Goal: Task Accomplishment & Management: Use online tool/utility

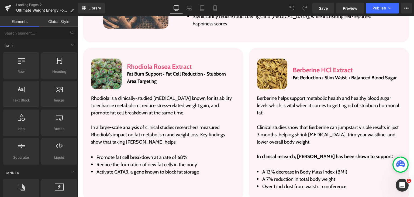
scroll to position [1077, 0]
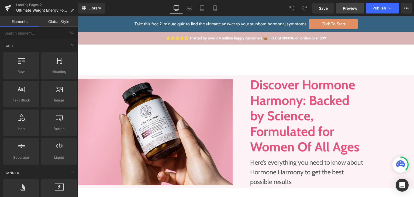
click at [349, 8] on span "Preview" at bounding box center [349, 8] width 15 height 6
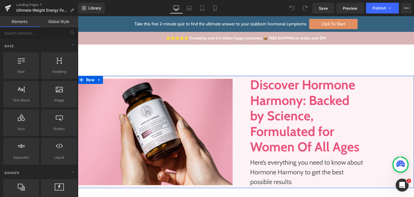
click at [238, 94] on div "Image" at bounding box center [162, 132] width 168 height 112
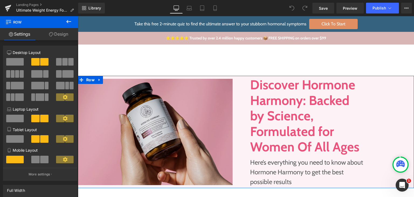
click at [198, 96] on img at bounding box center [155, 132] width 155 height 106
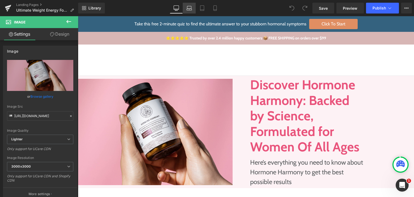
click at [188, 9] on icon at bounding box center [188, 7] width 5 height 5
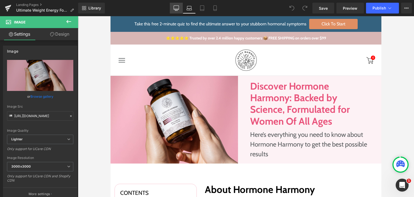
click at [174, 8] on icon at bounding box center [175, 7] width 5 height 5
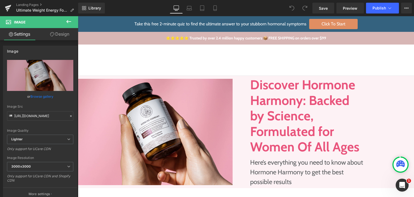
scroll to position [3, 0]
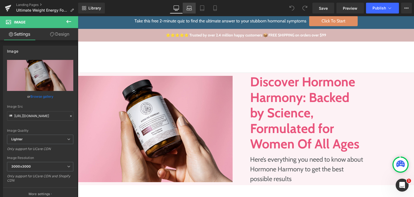
click at [188, 9] on icon at bounding box center [189, 10] width 5 height 2
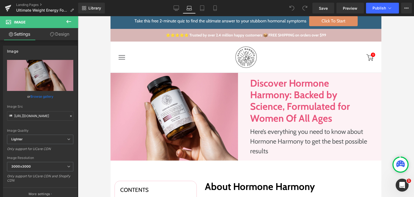
scroll to position [0, 0]
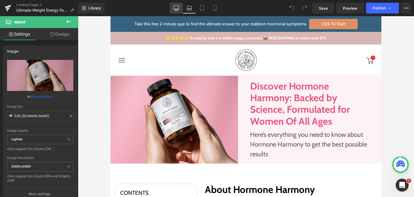
click at [179, 8] on icon at bounding box center [175, 7] width 5 height 5
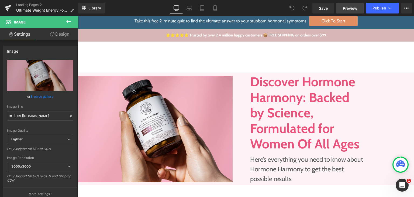
click at [351, 8] on span "Preview" at bounding box center [349, 8] width 15 height 6
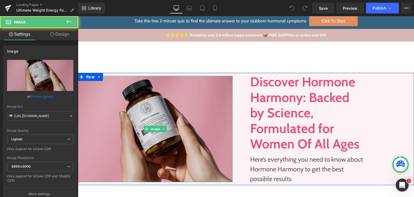
click at [148, 113] on img at bounding box center [155, 129] width 155 height 106
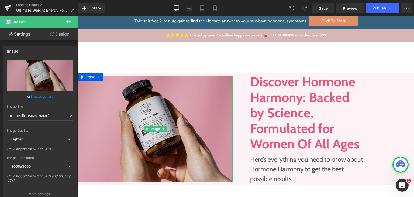
click at [153, 104] on img at bounding box center [155, 129] width 155 height 106
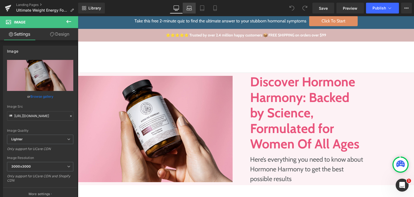
click at [188, 12] on link "Laptop" at bounding box center [189, 8] width 13 height 11
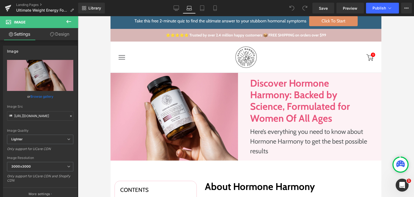
scroll to position [0, 0]
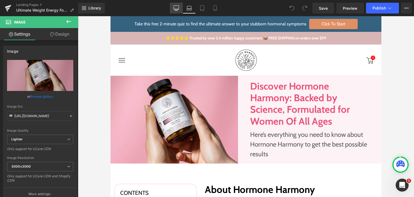
click at [178, 9] on icon at bounding box center [176, 8] width 5 height 4
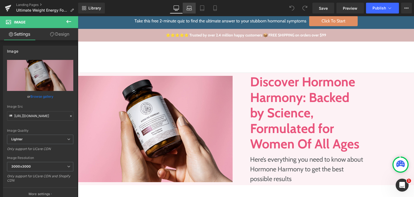
click at [187, 8] on icon at bounding box center [188, 7] width 5 height 5
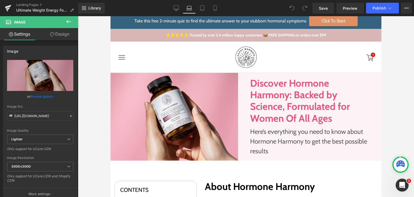
scroll to position [0, 0]
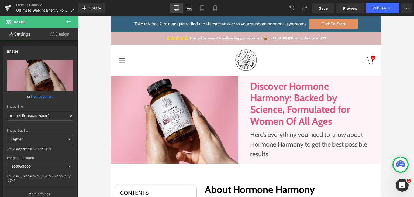
click at [176, 8] on icon at bounding box center [175, 7] width 5 height 5
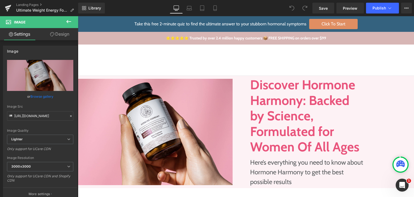
scroll to position [3, 0]
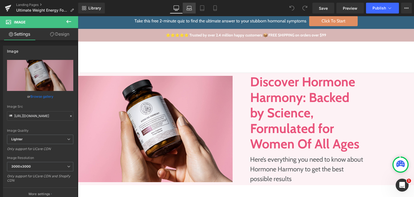
click at [187, 10] on icon at bounding box center [188, 7] width 5 height 5
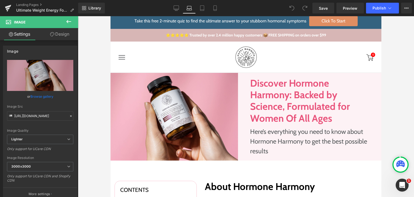
scroll to position [0, 0]
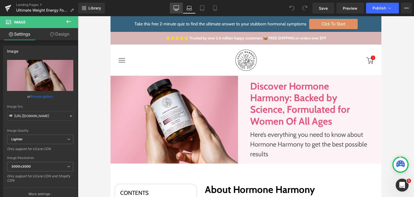
click at [179, 7] on icon at bounding box center [175, 7] width 5 height 5
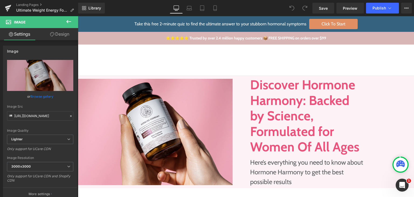
scroll to position [3, 0]
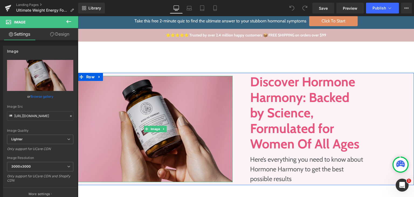
click at [130, 111] on img at bounding box center [155, 129] width 155 height 106
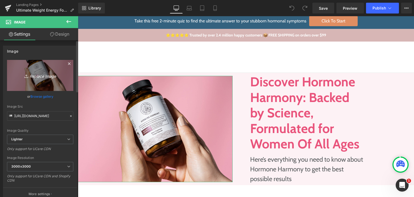
click at [51, 78] on icon "Replace Image" at bounding box center [40, 75] width 43 height 7
type input "C:\fakepath\345d50b477b4a3970b74b273f55201e1064155becopy.png"
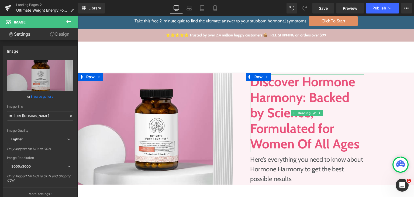
click at [299, 88] on h1 "Discover Hormone Harmony: Backed by Science, Formulated for Women Of All Ages" at bounding box center [307, 113] width 114 height 78
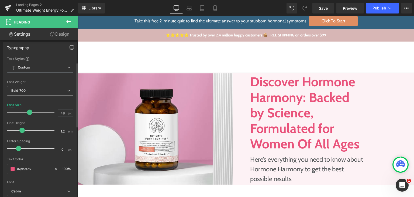
scroll to position [54, 0]
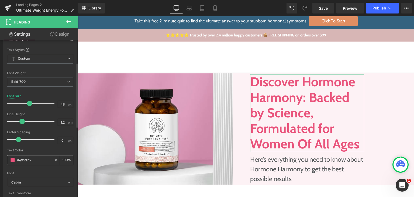
click at [33, 157] on input "#e9537b" at bounding box center [34, 160] width 34 height 6
paste input "rgba(233, 83, 123, 1)"
click at [55, 159] on icon at bounding box center [56, 160] width 2 height 2
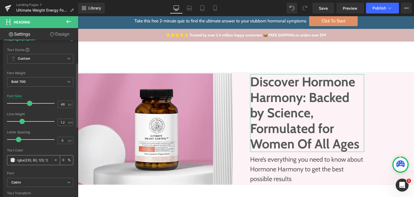
click at [32, 157] on input "rgba(233, 83, 123, 1)" at bounding box center [34, 160] width 34 height 6
click at [32, 157] on input "none" at bounding box center [34, 160] width 34 height 6
paste input "#E9537B"
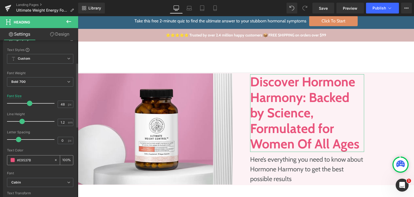
type input "#E9537B"
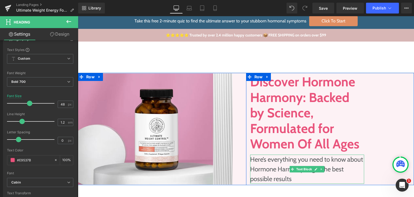
click at [290, 164] on p "Here’s everything you need to know about Hormone Harmony to get the best possib…" at bounding box center [307, 168] width 114 height 29
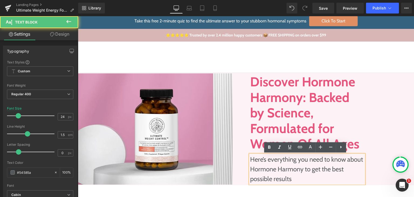
click at [267, 159] on p "Here’s everything you need to know about Hormone Harmony to get the best possib…" at bounding box center [307, 168] width 114 height 29
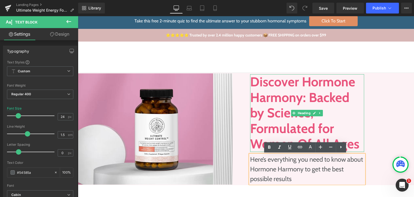
click at [278, 89] on h1 "Discover Hormone Harmony: Backed by Science, Formulated for Women Of All Ages" at bounding box center [307, 113] width 114 height 78
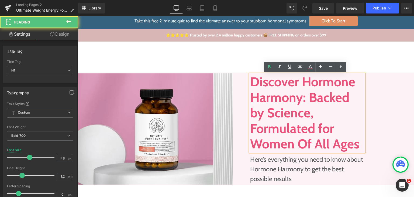
click at [319, 94] on h1 "Discover Hormone Harmony: Backed by Science, Formulated for Women Of All Ages" at bounding box center [307, 113] width 114 height 78
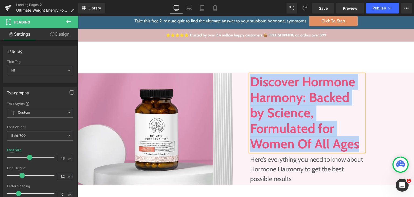
paste div
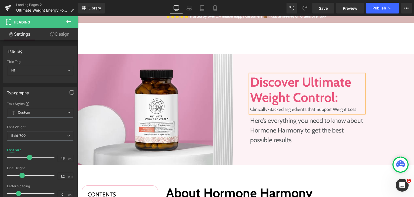
scroll to position [3, 0]
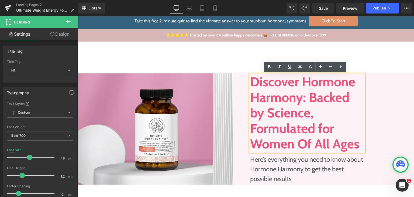
click at [310, 94] on h1 "Discover Hormone Harmony: Backed by Science, Formulated for Women Of All Ages" at bounding box center [307, 113] width 114 height 78
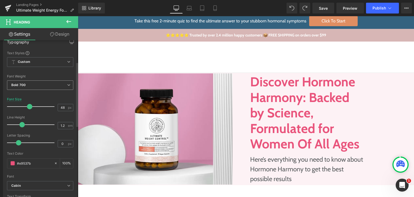
scroll to position [54, 0]
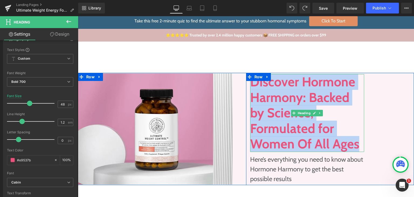
drag, startPoint x: 358, startPoint y: 145, endPoint x: 252, endPoint y: 82, distance: 123.5
click at [252, 82] on h1 "Discover Hormone Harmony: Backed by Science, Formulated for Women Of All Ages" at bounding box center [307, 113] width 114 height 78
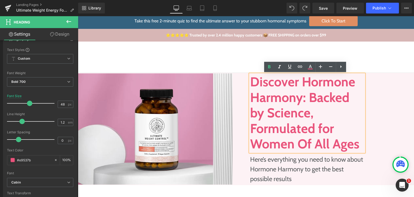
scroll to position [22, 0]
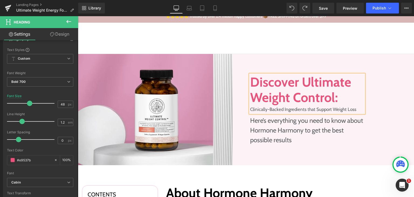
click at [370, 87] on div "Discover Ultimate Weight Control:  Clinically-Backed Ingredients that Support …" at bounding box center [330, 109] width 168 height 73
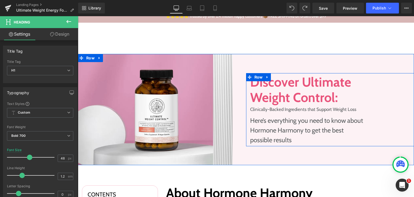
drag, startPoint x: 353, startPoint y: 109, endPoint x: 247, endPoint y: 110, distance: 106.6
click at [247, 110] on div "Discover Ultimate Weight Control:  Clinically-Backed Ingredients that Support …" at bounding box center [307, 109] width 122 height 70
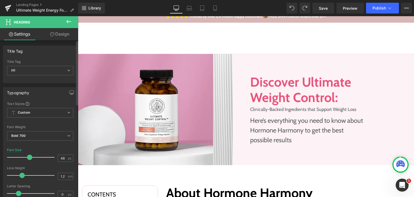
scroll to position [0, 0]
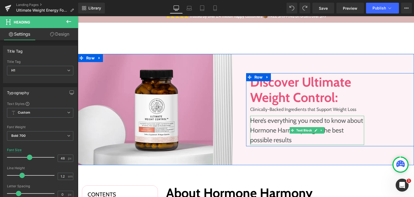
click at [303, 113] on div "Discover Ultimate Weight Control:  Clinically-Backed Ingredients that Support …" at bounding box center [307, 109] width 122 height 70
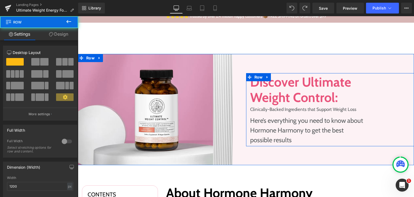
click at [305, 110] on div "Clinically-Backed Ingredients that Support Weight Loss" at bounding box center [307, 109] width 114 height 8
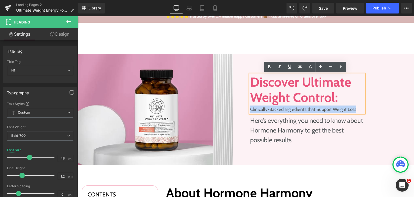
drag, startPoint x: 352, startPoint y: 110, endPoint x: 248, endPoint y: 111, distance: 104.7
click at [250, 111] on div "Clinically-Backed Ingredients that Support Weight Loss" at bounding box center [307, 109] width 114 height 8
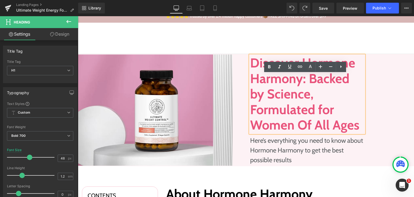
scroll to position [22, 0]
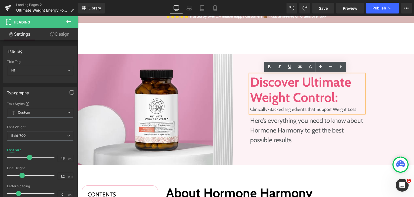
click at [293, 106] on div "Clinically-Backed Ingredients that Support Weight Loss" at bounding box center [307, 109] width 114 height 8
click at [353, 108] on div "Clinically-Backed Ingredients that Support Weight Loss" at bounding box center [307, 109] width 114 height 8
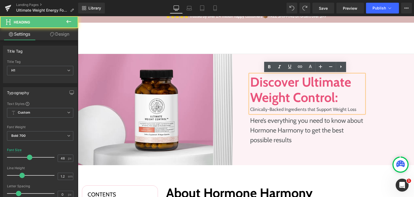
click at [331, 95] on h1 "Discover Ultimate Weight Control:" at bounding box center [307, 89] width 114 height 31
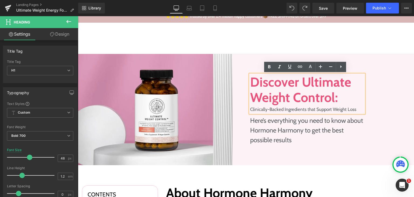
drag, startPoint x: 355, startPoint y: 108, endPoint x: 248, endPoint y: 111, distance: 106.7
click at [250, 111] on div "Clinically-Backed Ingredients that Support Weight Loss" at bounding box center [307, 109] width 114 height 8
click at [312, 69] on icon at bounding box center [309, 68] width 5 height 1
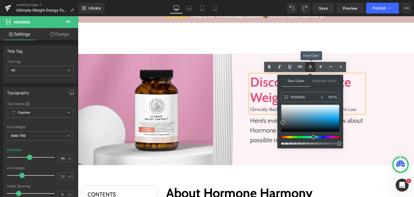
click at [312, 69] on icon at bounding box center [309, 68] width 5 height 1
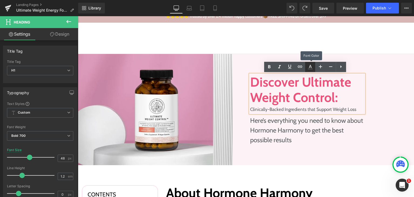
click at [311, 69] on icon at bounding box center [310, 67] width 6 height 6
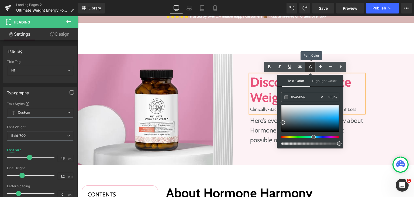
click at [311, 69] on icon at bounding box center [310, 67] width 6 height 6
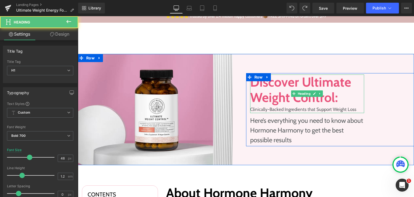
click at [330, 99] on h1 "Discover Ultimate Weight Control:" at bounding box center [307, 89] width 114 height 31
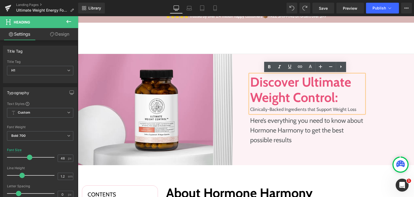
click at [383, 64] on div "Discover Ultimate Weight Control: Clinically-Backed Ingredients that Support We…" at bounding box center [330, 109] width 168 height 111
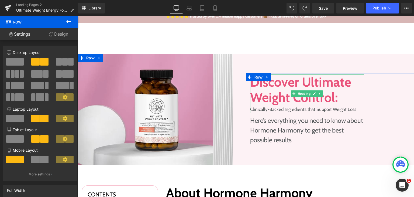
click at [329, 80] on h1 "Discover Ultimate Weight Control:" at bounding box center [307, 89] width 114 height 31
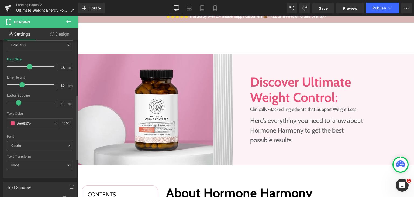
scroll to position [81, 0]
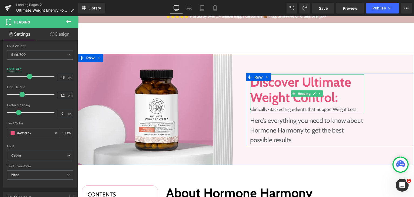
click at [331, 110] on div "Clinically-Backed Ingredients that Support Weight Loss" at bounding box center [307, 109] width 114 height 8
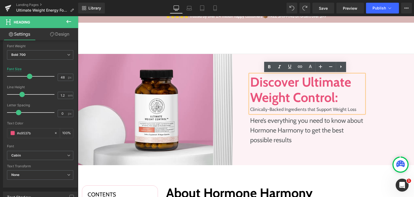
drag, startPoint x: 354, startPoint y: 108, endPoint x: 248, endPoint y: 108, distance: 105.8
click at [250, 108] on div "Clinically-Backed Ingredients that Support Weight Loss" at bounding box center [307, 109] width 114 height 8
click at [328, 106] on div "Clinically-Backed Ingredients that Support Weight Loss" at bounding box center [307, 109] width 114 height 8
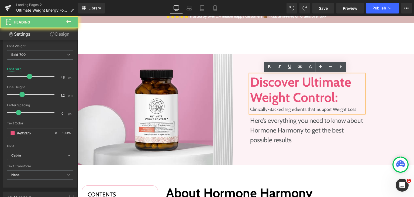
click at [352, 109] on div "Clinically-Backed Ingredients that Support Weight Loss" at bounding box center [307, 109] width 114 height 8
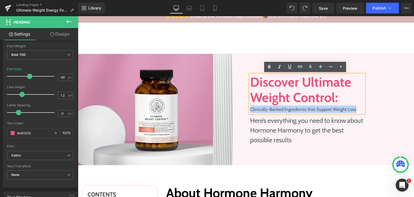
drag, startPoint x: 352, startPoint y: 109, endPoint x: 248, endPoint y: 107, distance: 103.9
click at [250, 107] on div "Clinically-Backed Ingredients that Support Weight Loss" at bounding box center [307, 109] width 114 height 8
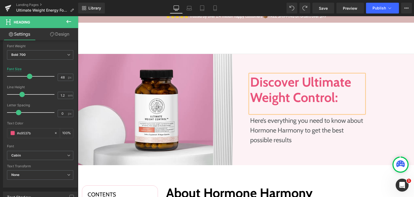
scroll to position [24, 0]
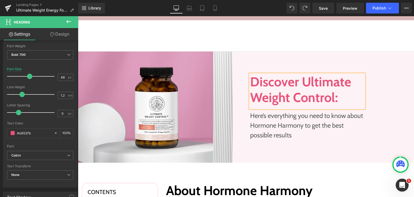
click at [332, 93] on h1 "Discover Ultimate Weight Control:" at bounding box center [307, 91] width 114 height 34
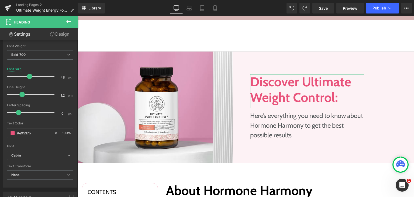
click at [60, 34] on link "Design" at bounding box center [59, 34] width 39 height 12
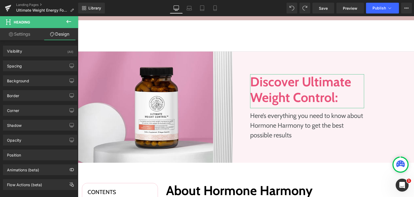
click at [20, 36] on link "Settings" at bounding box center [19, 34] width 39 height 12
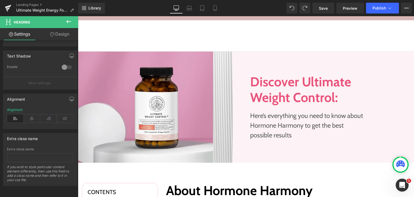
scroll to position [225, 0]
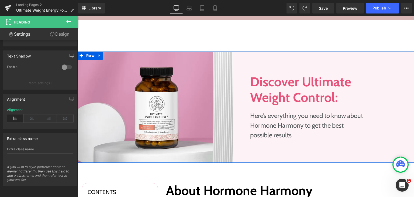
click at [239, 58] on div "Image" at bounding box center [162, 106] width 168 height 111
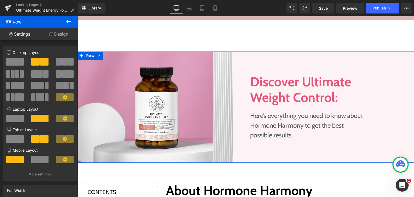
click at [280, 76] on h1 "Discover Ultimate Weight Control:" at bounding box center [307, 91] width 114 height 34
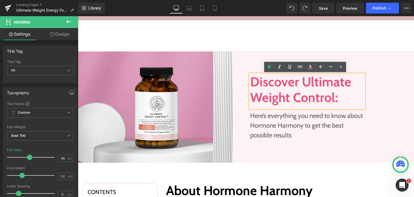
click at [243, 57] on div "Image" at bounding box center [162, 106] width 168 height 111
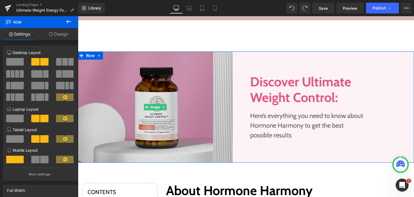
click at [187, 62] on img at bounding box center [155, 106] width 155 height 111
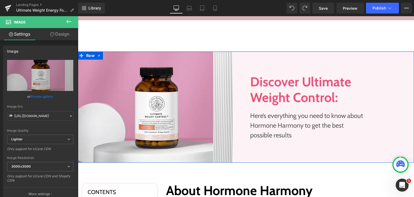
click at [259, 61] on div "Discover Ultimate Weight Control: Heading Here’s everything you need to know ab…" at bounding box center [330, 106] width 168 height 111
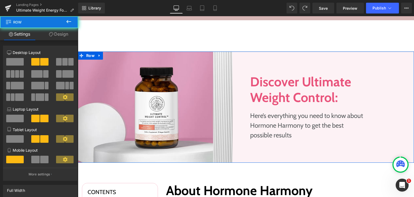
click at [297, 58] on div "Discover Ultimate Weight Control: Heading Here’s everything you need to know ab…" at bounding box center [330, 106] width 168 height 111
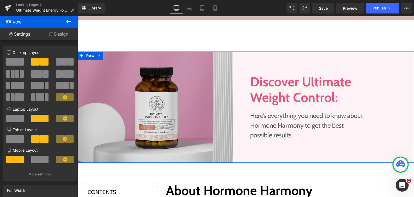
click at [194, 70] on img at bounding box center [155, 106] width 155 height 111
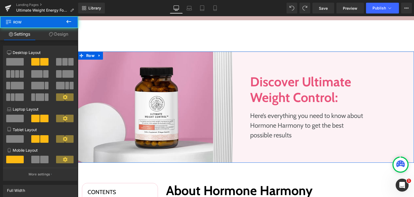
click at [356, 61] on div "Discover Ultimate Weight Control: Heading Here’s everything you need to know ab…" at bounding box center [330, 106] width 168 height 111
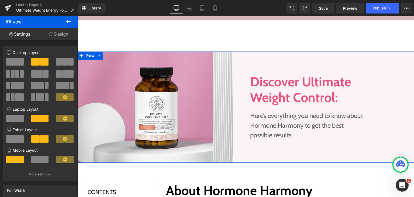
click at [53, 32] on link "Design" at bounding box center [58, 34] width 39 height 12
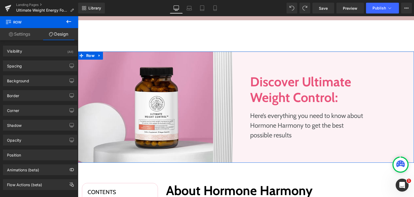
click at [22, 33] on link "Settings" at bounding box center [19, 34] width 39 height 12
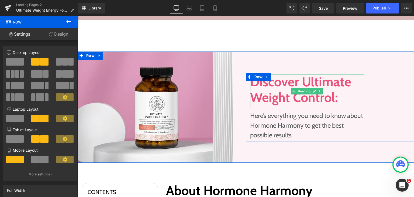
click at [289, 84] on h1 "Discover Ultimate Weight Control:" at bounding box center [307, 91] width 114 height 34
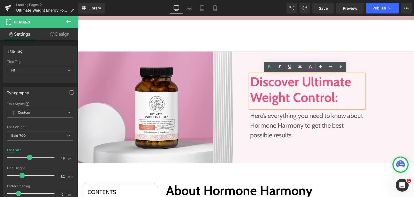
click at [374, 65] on div "Discover Ultimate Weight Control: Heading Here’s everything you need to know ab…" at bounding box center [330, 106] width 168 height 111
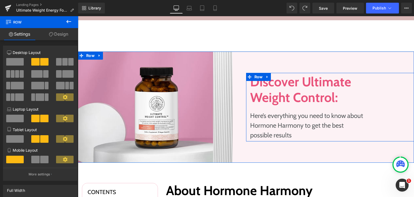
click at [295, 110] on div "Discover Ultimate Weight Control: Heading Here’s everything you need to know ab…" at bounding box center [307, 107] width 122 height 66
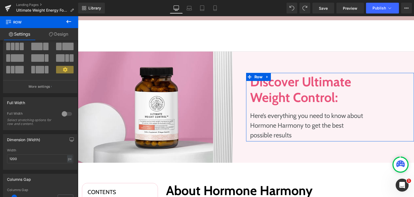
scroll to position [0, 0]
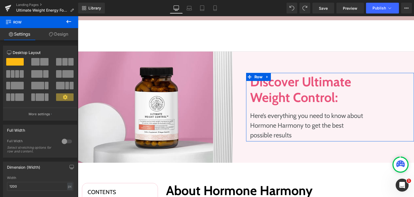
click at [64, 31] on link "Design" at bounding box center [58, 34] width 39 height 12
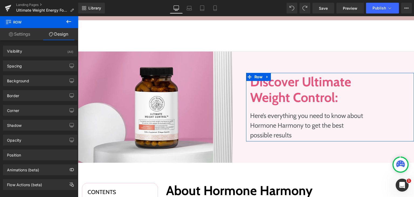
click at [21, 33] on link "Settings" at bounding box center [19, 34] width 39 height 12
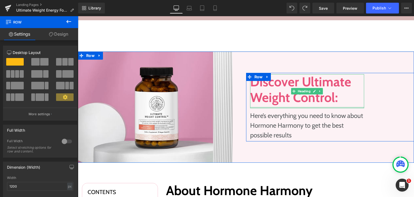
click at [267, 107] on div at bounding box center [307, 107] width 114 height 1
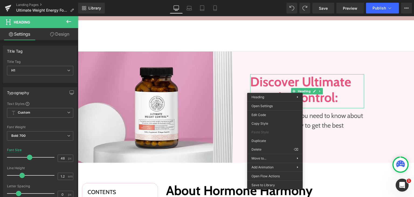
click at [61, 31] on link "Design" at bounding box center [59, 34] width 39 height 12
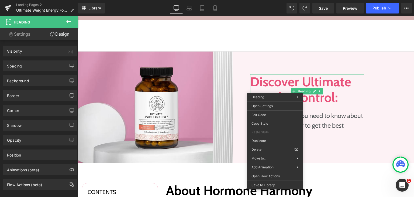
click at [18, 32] on link "Settings" at bounding box center [19, 34] width 39 height 12
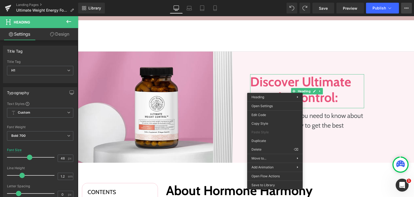
click at [408, 9] on button "View Live Page View with current Template Save Template to Library Schedule Pub…" at bounding box center [406, 8] width 11 height 11
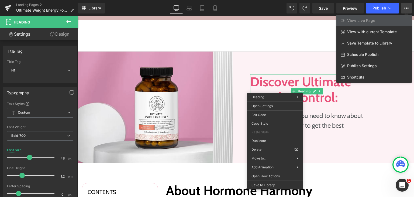
click at [408, 9] on button "View Live Page View with current Template Save Template to Library Schedule Pub…" at bounding box center [406, 8] width 11 height 11
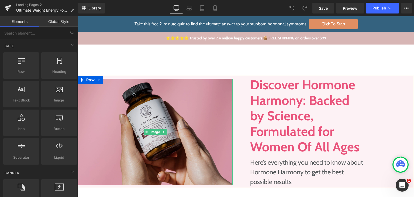
click at [195, 106] on img at bounding box center [155, 132] width 155 height 106
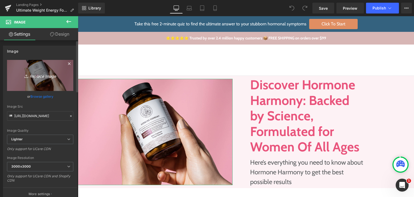
click at [44, 78] on icon "Replace Image" at bounding box center [40, 75] width 43 height 7
type input "C:\fakepath\345d50b477b4a3970b74b273f55201e1064155becopy.png"
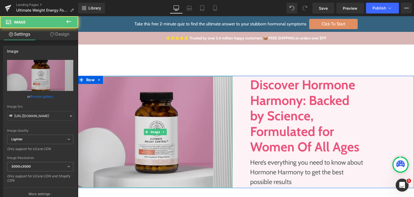
click at [176, 96] on img at bounding box center [155, 131] width 155 height 111
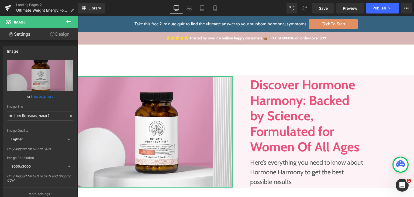
click at [64, 36] on link "Design" at bounding box center [59, 34] width 39 height 12
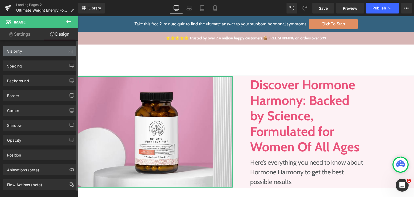
click at [25, 52] on div "Visibility (All)" at bounding box center [40, 51] width 74 height 10
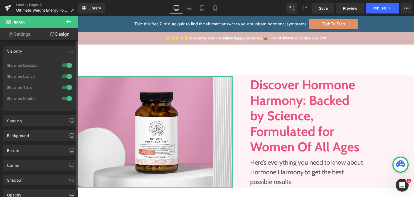
click at [25, 52] on div "Visibility (All)" at bounding box center [40, 51] width 74 height 10
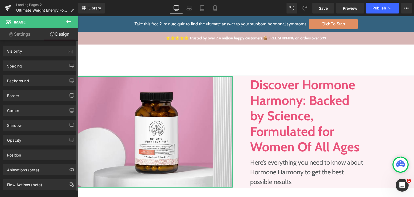
click at [20, 72] on div "Background Color & Image color Color % Image Replace Image Upload image or Brow…" at bounding box center [40, 78] width 80 height 15
click at [18, 66] on div "Spacing" at bounding box center [14, 65] width 15 height 8
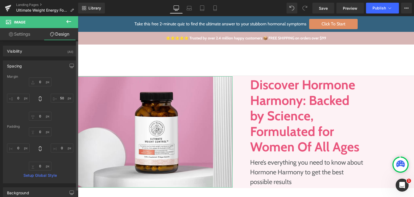
click at [18, 66] on div "Spacing" at bounding box center [14, 65] width 15 height 8
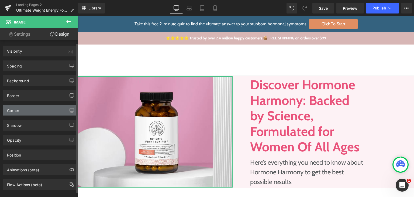
scroll to position [7, 0]
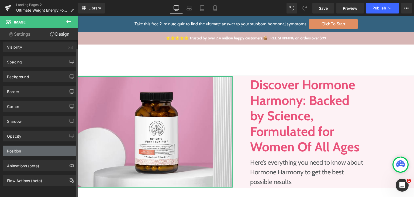
click at [20, 148] on div "Position" at bounding box center [14, 149] width 14 height 8
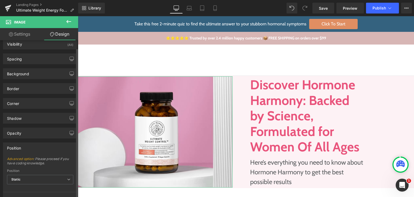
click at [20, 148] on div "Position" at bounding box center [14, 146] width 14 height 8
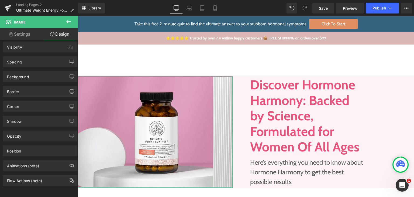
click at [24, 38] on link "Settings" at bounding box center [19, 34] width 39 height 12
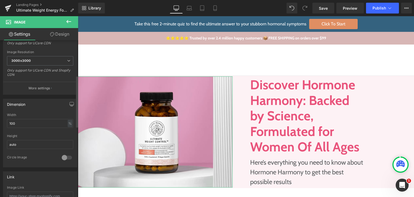
scroll to position [108, 0]
click at [21, 141] on input "auto" at bounding box center [40, 142] width 66 height 9
type input "a"
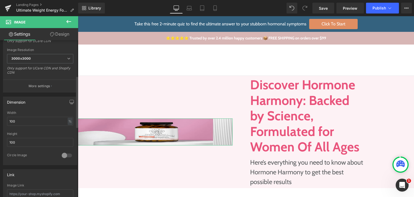
click at [32, 149] on div at bounding box center [40, 150] width 66 height 3
click at [18, 142] on input "100" at bounding box center [40, 142] width 66 height 9
click at [31, 122] on input "100" at bounding box center [40, 121] width 66 height 9
click at [68, 121] on div "%" at bounding box center [70, 120] width 5 height 7
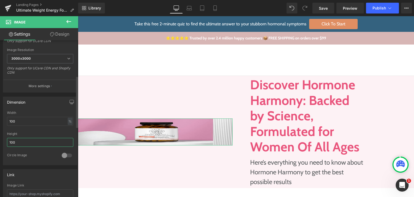
click at [19, 140] on input "100" at bounding box center [40, 142] width 66 height 9
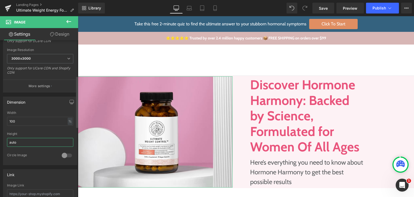
type input "auto"
click at [42, 129] on div at bounding box center [40, 129] width 66 height 3
click at [69, 102] on icon "button" at bounding box center [71, 102] width 4 height 4
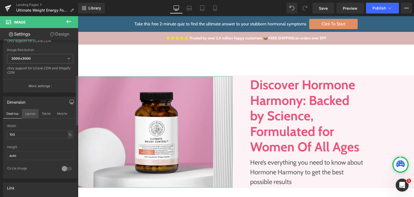
click at [29, 112] on button "Laptop" at bounding box center [30, 113] width 17 height 9
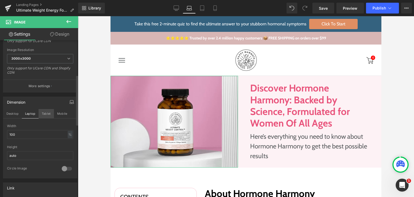
click at [41, 113] on button "Tablet" at bounding box center [45, 113] width 15 height 9
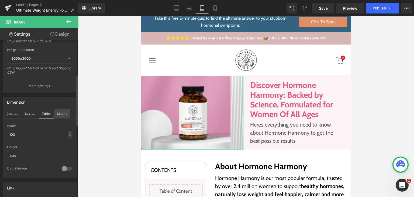
click at [58, 112] on button "Mobile" at bounding box center [62, 113] width 16 height 9
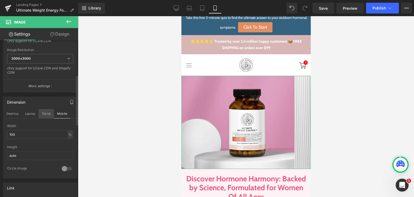
click at [44, 111] on button "Tablet" at bounding box center [45, 113] width 15 height 9
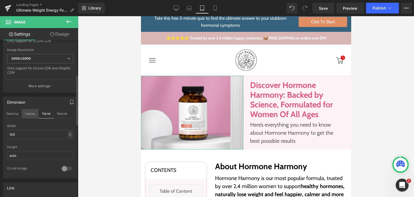
click at [27, 114] on button "Laptop" at bounding box center [30, 113] width 17 height 9
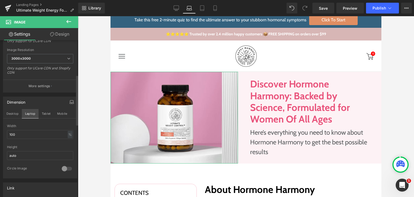
scroll to position [0, 0]
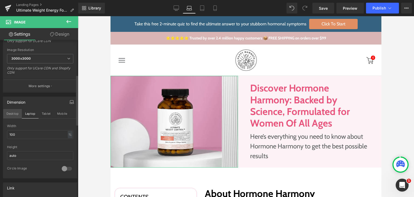
click at [15, 111] on button "Desktop" at bounding box center [12, 113] width 19 height 9
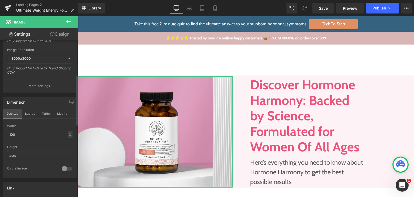
scroll to position [1, 0]
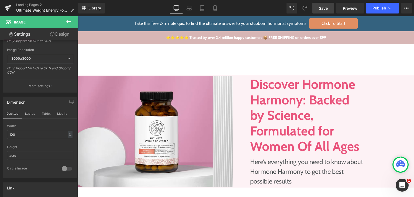
click at [320, 8] on span "Save" at bounding box center [322, 8] width 9 height 6
click at [352, 6] on span "Preview" at bounding box center [349, 8] width 15 height 6
click at [263, 105] on h1 "Discover Hormone Harmony: Backed by Science, Formulated for Women Of All Ages" at bounding box center [307, 115] width 114 height 78
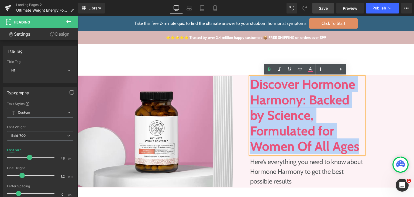
drag, startPoint x: 355, startPoint y: 147, endPoint x: 251, endPoint y: 84, distance: 121.5
click at [251, 84] on h1 "Discover Hormone Harmony: Backed by Science, Formulated for Women Of All Ages" at bounding box center [307, 115] width 114 height 78
paste div
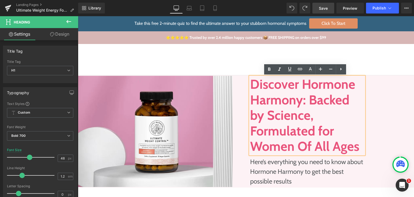
click at [288, 93] on h1 "Discover Hormone Harmony: Backed by Science, Formulated for Women Of All Ages" at bounding box center [307, 115] width 114 height 78
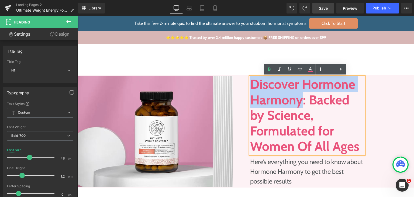
drag, startPoint x: 248, startPoint y: 82, endPoint x: 300, endPoint y: 100, distance: 55.8
click at [300, 100] on h1 "Discover Hormone Harmony: Backed by Science, Formulated for Women Of All Ages" at bounding box center [307, 115] width 114 height 78
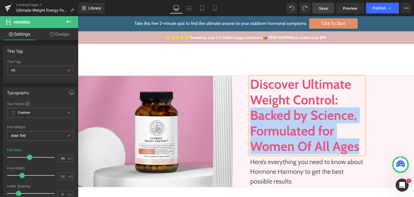
drag, startPoint x: 354, startPoint y: 145, endPoint x: 250, endPoint y: 114, distance: 108.9
click at [250, 114] on h1 "Discover Ultimate Weight Control: Backed by Science, Formulated for Women Of Al…" at bounding box center [307, 115] width 114 height 78
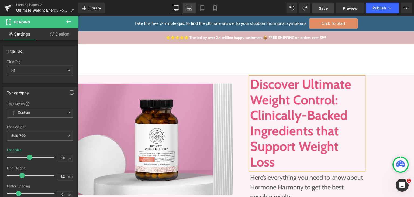
click at [186, 7] on link "Laptop" at bounding box center [189, 8] width 13 height 11
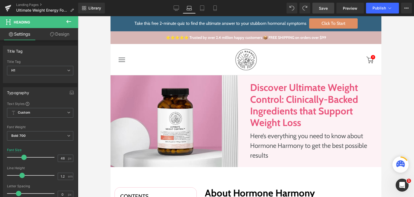
scroll to position [6, 0]
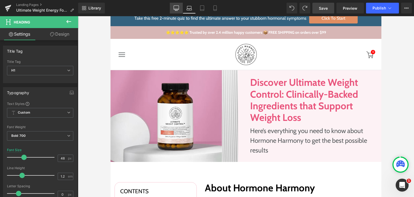
click at [177, 8] on icon at bounding box center [175, 7] width 5 height 5
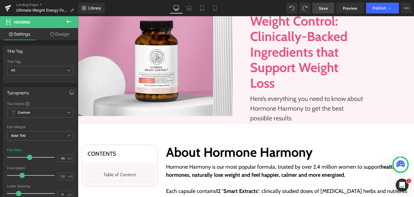
scroll to position [81, 0]
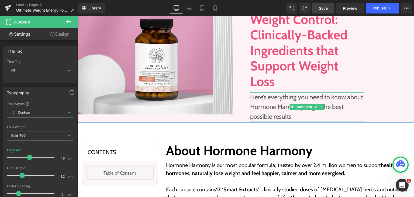
click at [274, 100] on p "Here’s everything you need to know about Hormone Harmony to get the best possib…" at bounding box center [307, 106] width 114 height 29
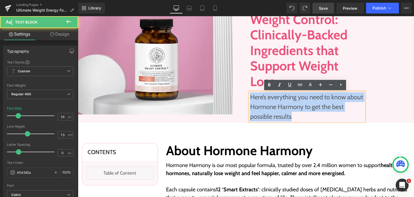
drag, startPoint x: 288, startPoint y: 117, endPoint x: 249, endPoint y: 99, distance: 43.4
click at [250, 99] on p "Here’s everything you need to know about Hormone Harmony to get the best possib…" at bounding box center [307, 106] width 114 height 29
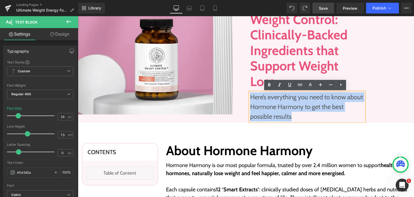
paste div
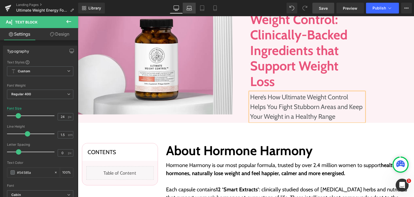
click at [191, 8] on icon at bounding box center [189, 7] width 4 height 2
